Goal: Find specific page/section: Find specific page/section

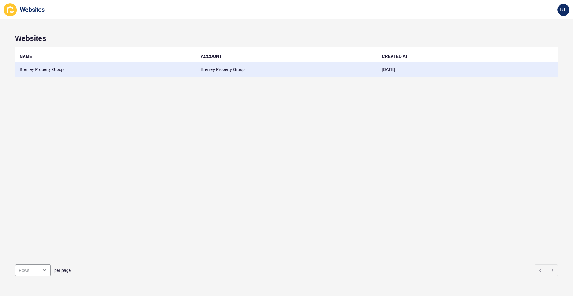
click at [36, 70] on td "Brenley Property Group" at bounding box center [105, 69] width 181 height 15
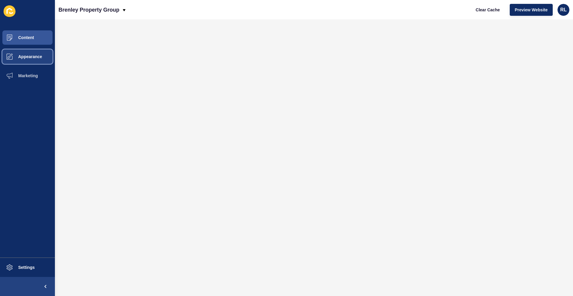
click at [33, 55] on span "Appearance" at bounding box center [20, 56] width 43 height 5
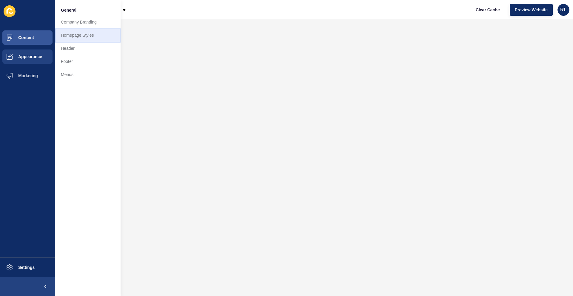
click at [87, 33] on link "Homepage Styles" at bounding box center [88, 35] width 66 height 13
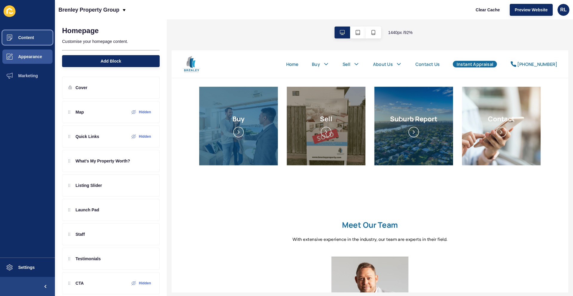
click at [31, 42] on button "Content" at bounding box center [27, 37] width 55 height 19
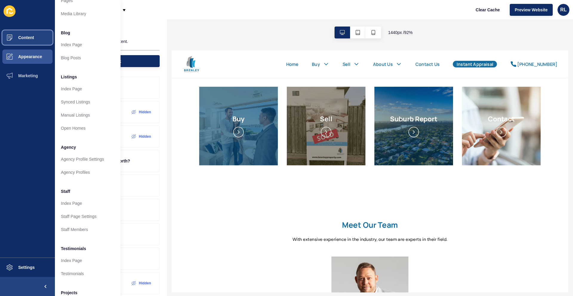
scroll to position [58, 0]
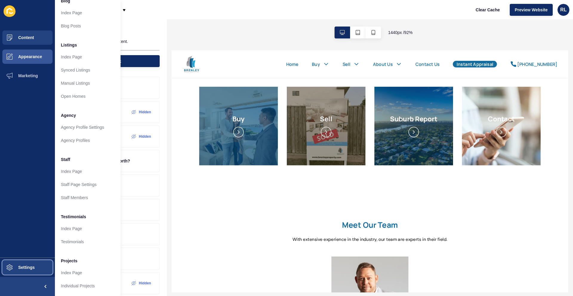
click at [20, 273] on button "Settings" at bounding box center [27, 267] width 55 height 19
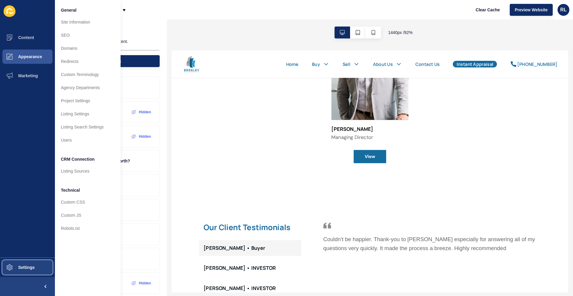
scroll to position [298, 0]
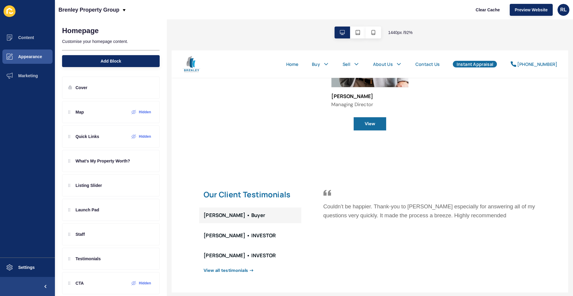
click at [224, 152] on div "Meet Our Team With extensive experience in the industry, our team are experts i…" at bounding box center [385, 37] width 429 height 260
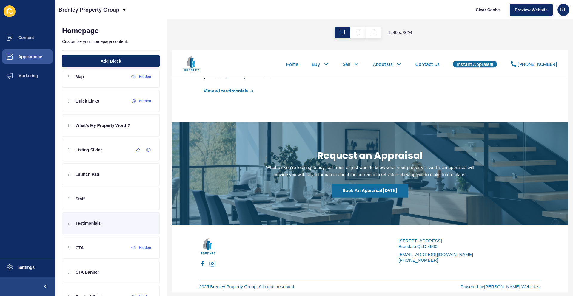
scroll to position [81, 0]
